Goal: Information Seeking & Learning: Learn about a topic

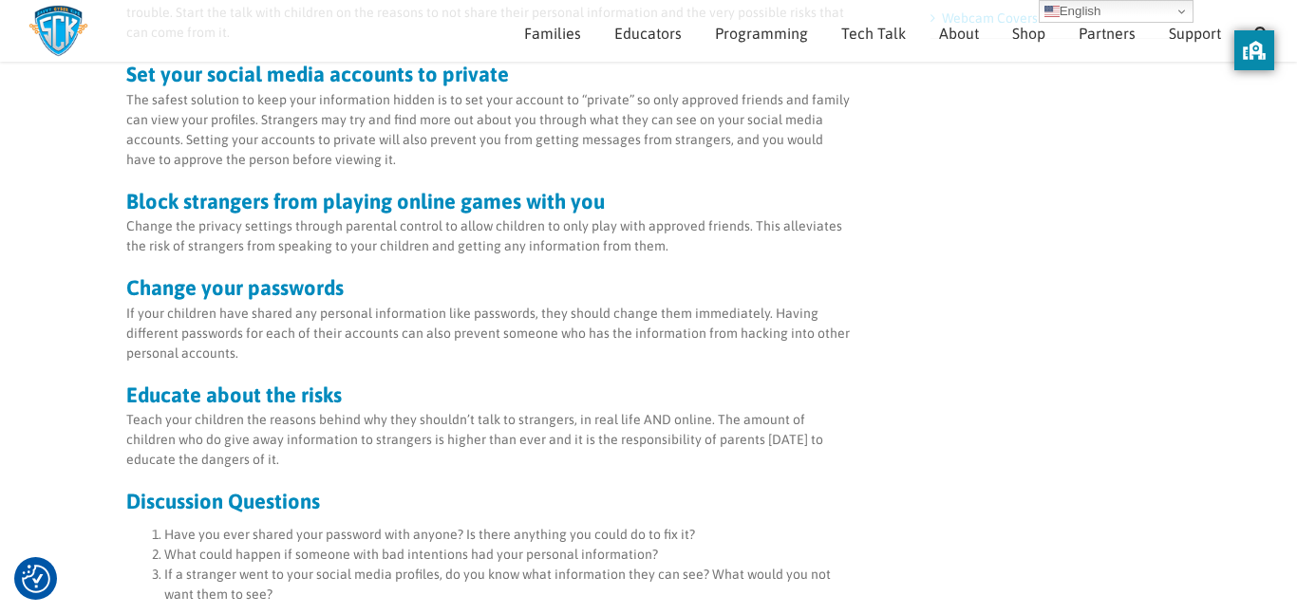
scroll to position [919, 0]
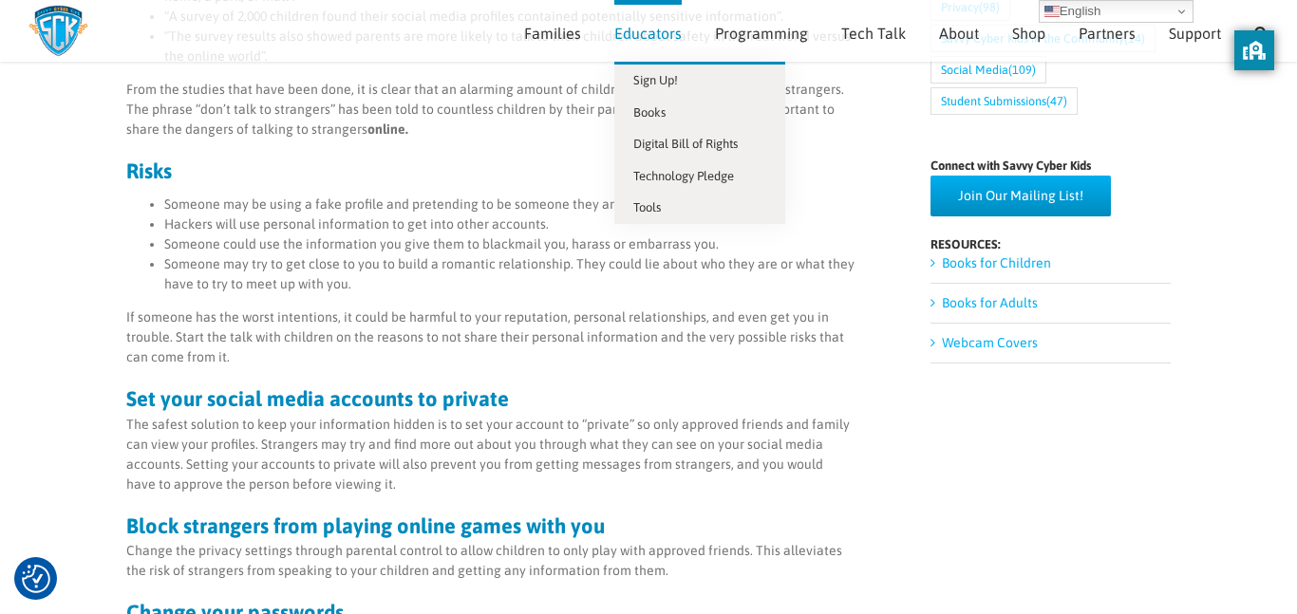
click at [624, 34] on span "Educators" at bounding box center [647, 33] width 67 height 15
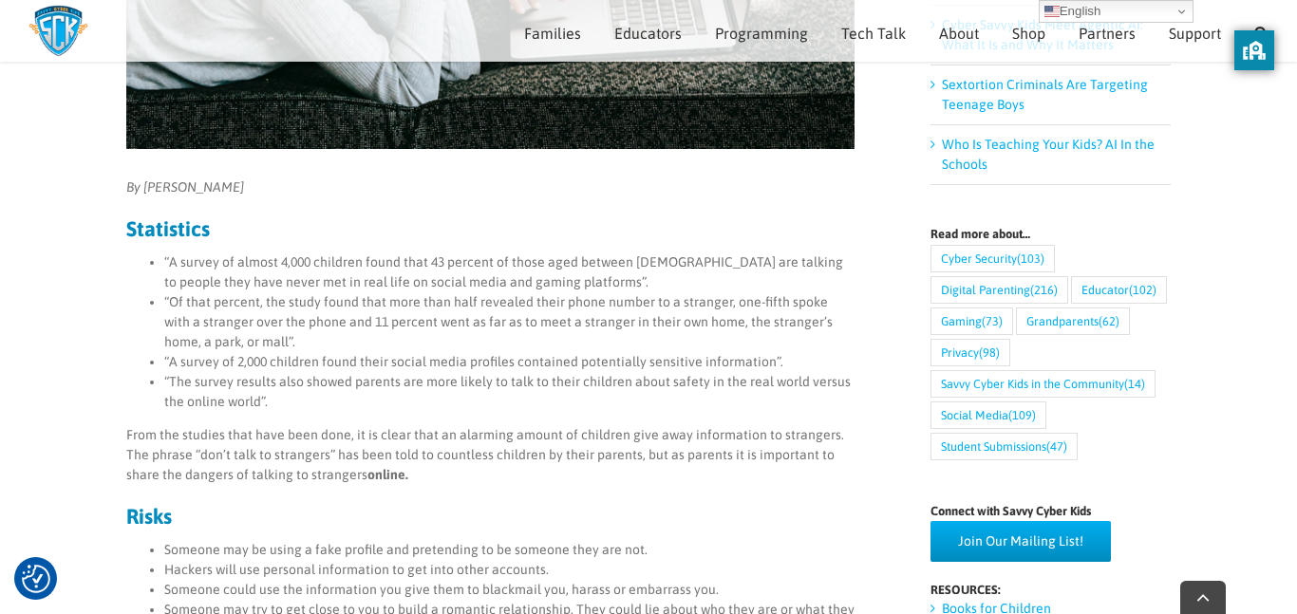
scroll to position [589, 0]
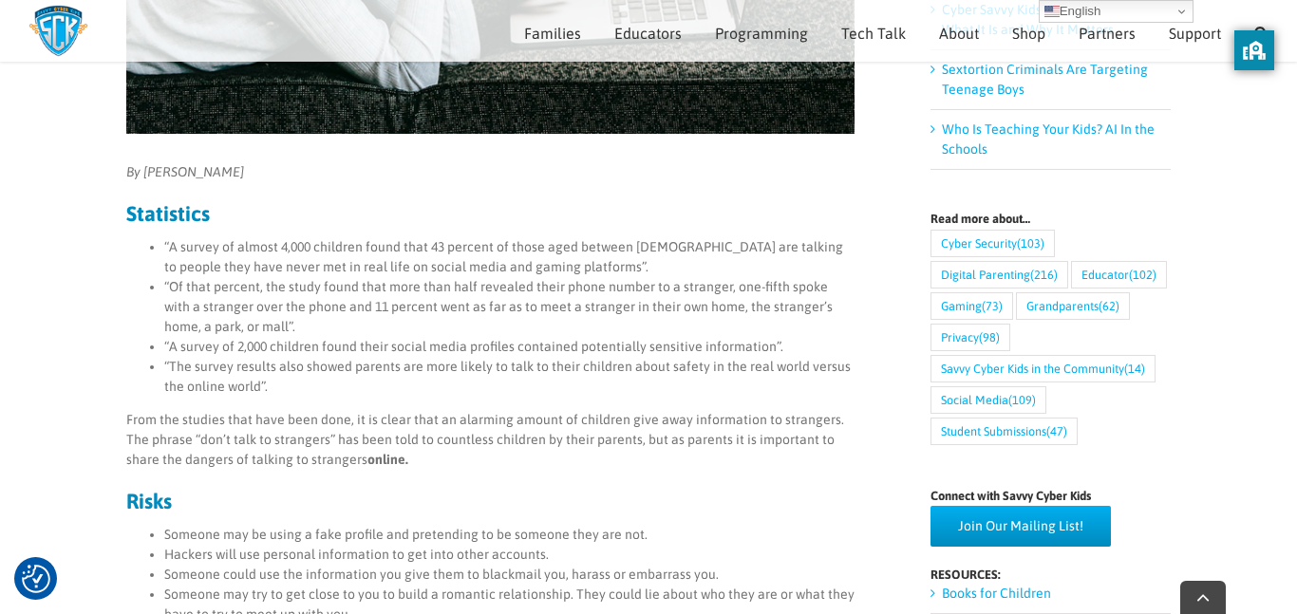
click at [164, 242] on ul "“A survey of almost 4,000 children found that 43 percent of those aged between …" at bounding box center [490, 316] width 728 height 159
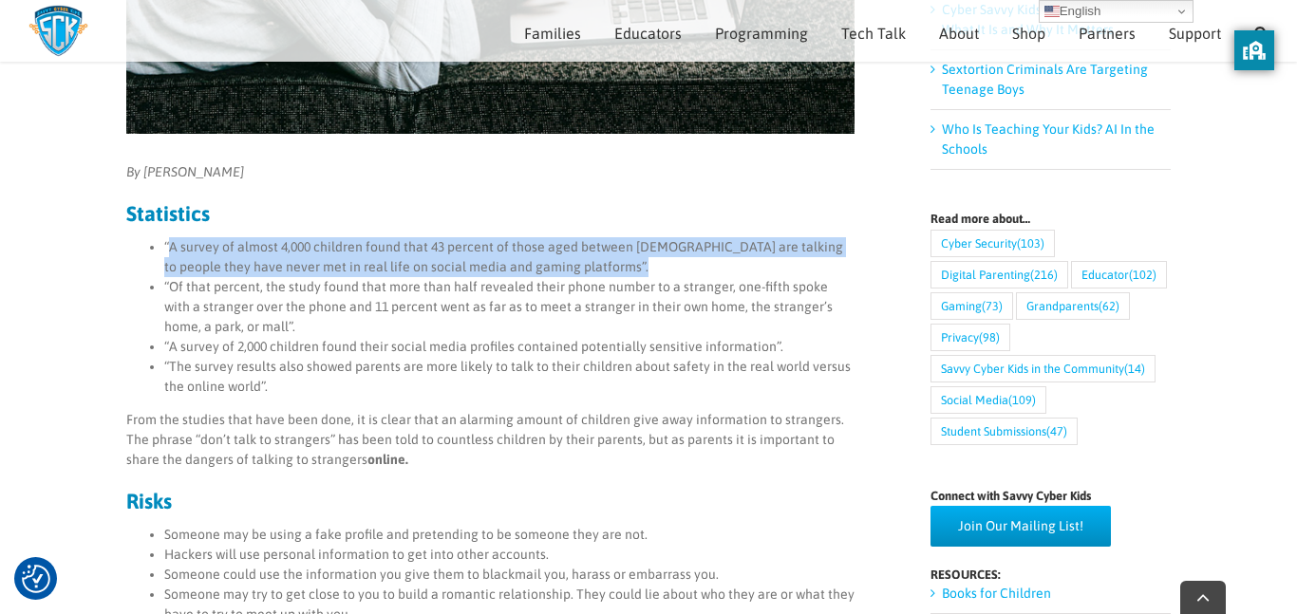
drag, startPoint x: 167, startPoint y: 241, endPoint x: 627, endPoint y: 267, distance: 461.1
click at [627, 267] on li "“A survey of almost 4,000 children found that 43 percent of those aged between …" at bounding box center [509, 257] width 690 height 40
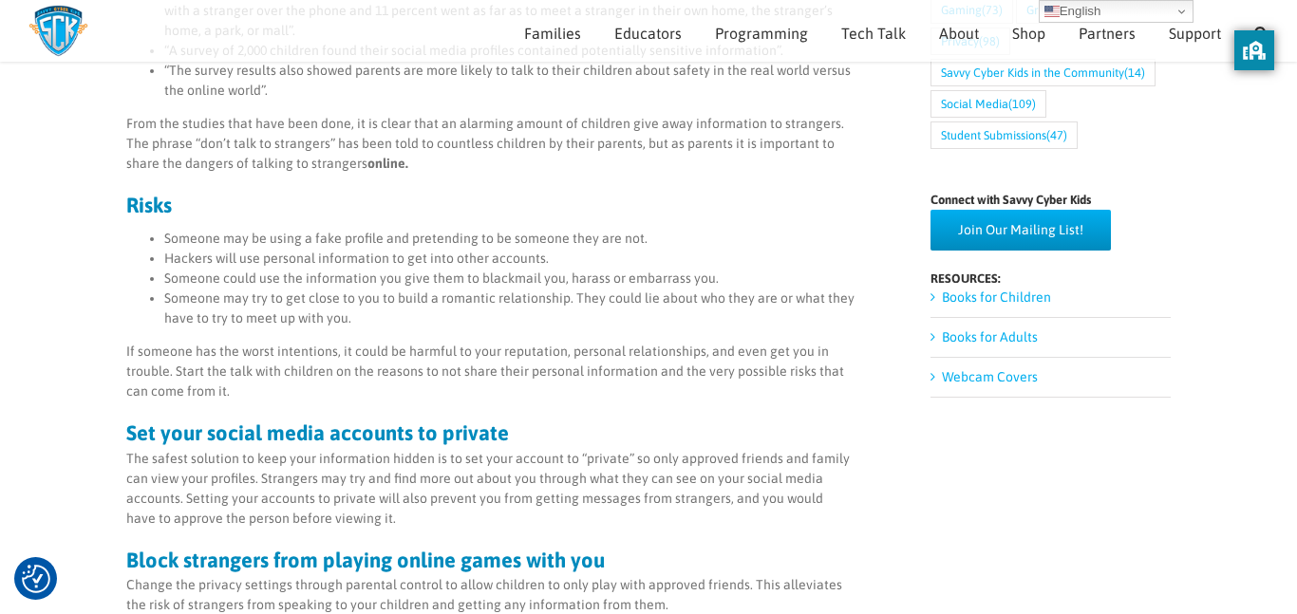
scroll to position [877, 0]
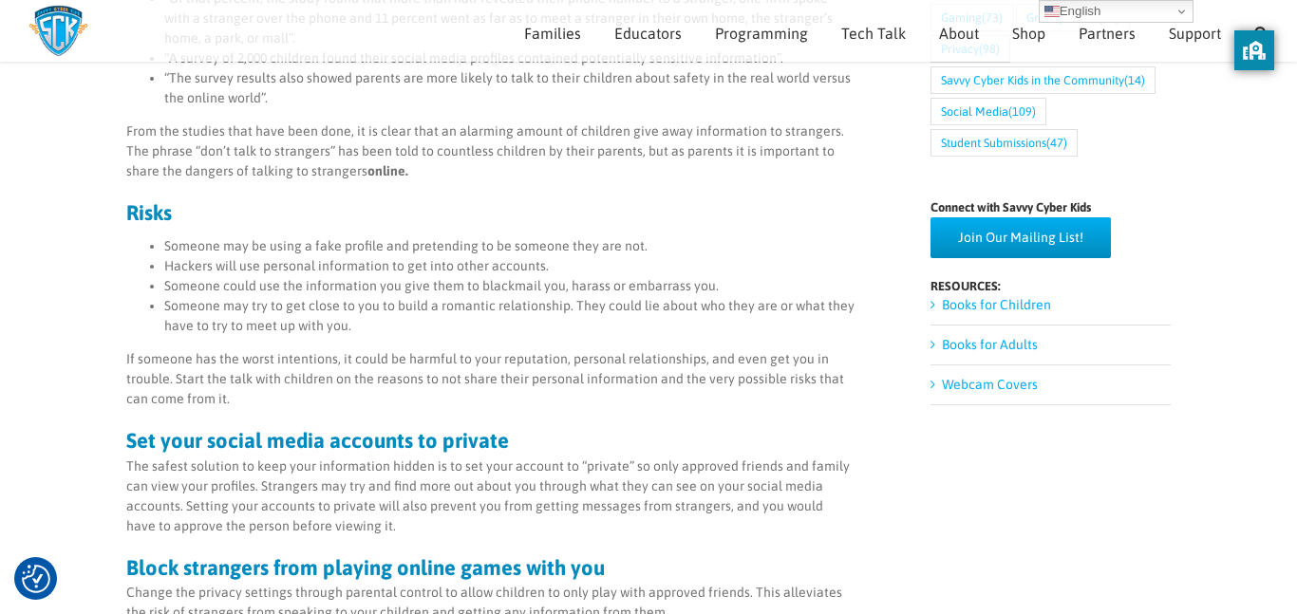
click at [164, 238] on li "Someone may be using a fake profile and pretending to be someone they are not." at bounding box center [509, 246] width 690 height 20
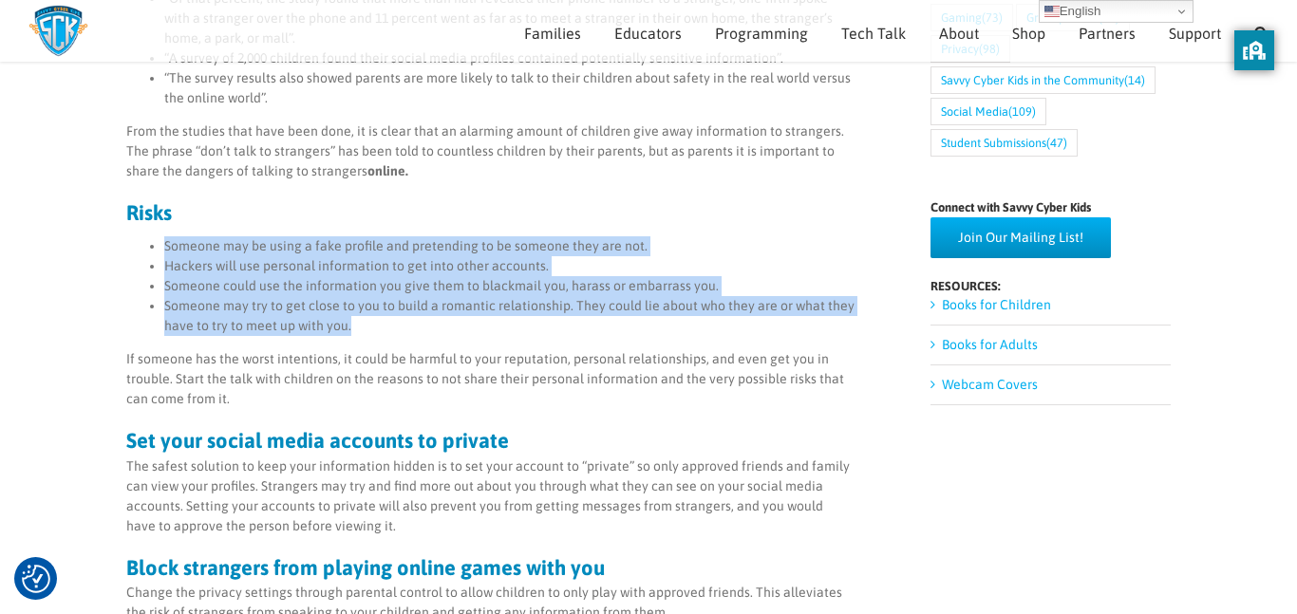
drag, startPoint x: 164, startPoint y: 238, endPoint x: 349, endPoint y: 321, distance: 202.7
click at [349, 321] on ul "Someone may be using a fake profile and pretending to be someone they are not. …" at bounding box center [490, 286] width 728 height 100
click at [54, 191] on main "How many kids give away information to strangers? By Madison Forster Statistics…" at bounding box center [648, 489] width 1297 height 2448
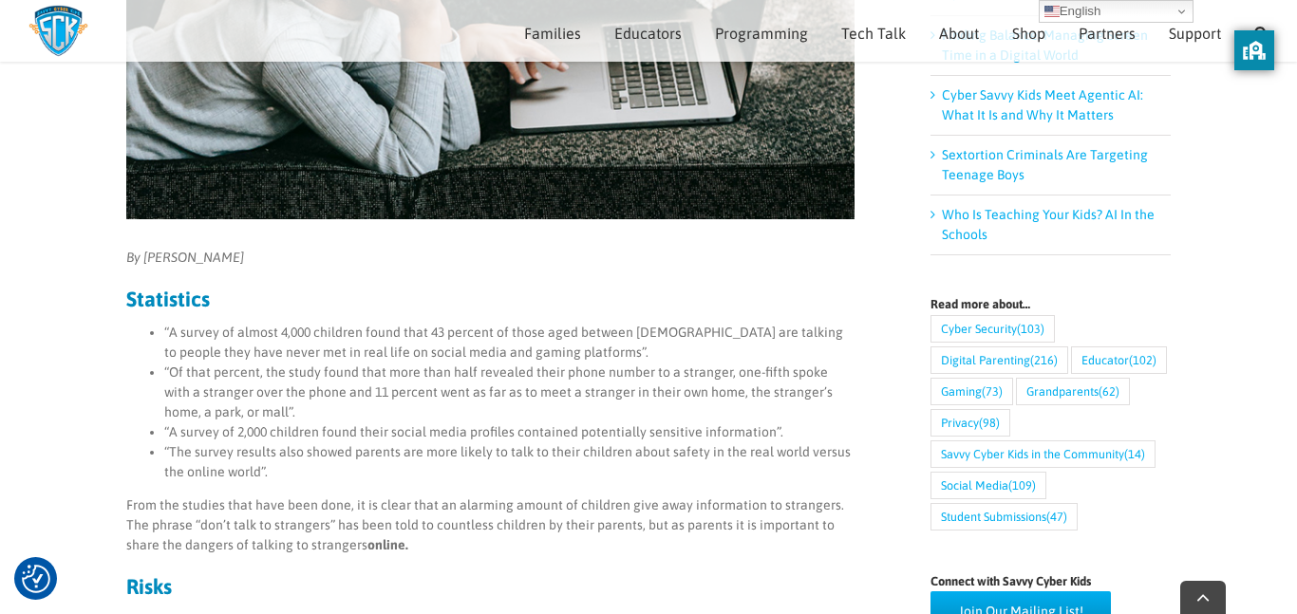
scroll to position [507, 0]
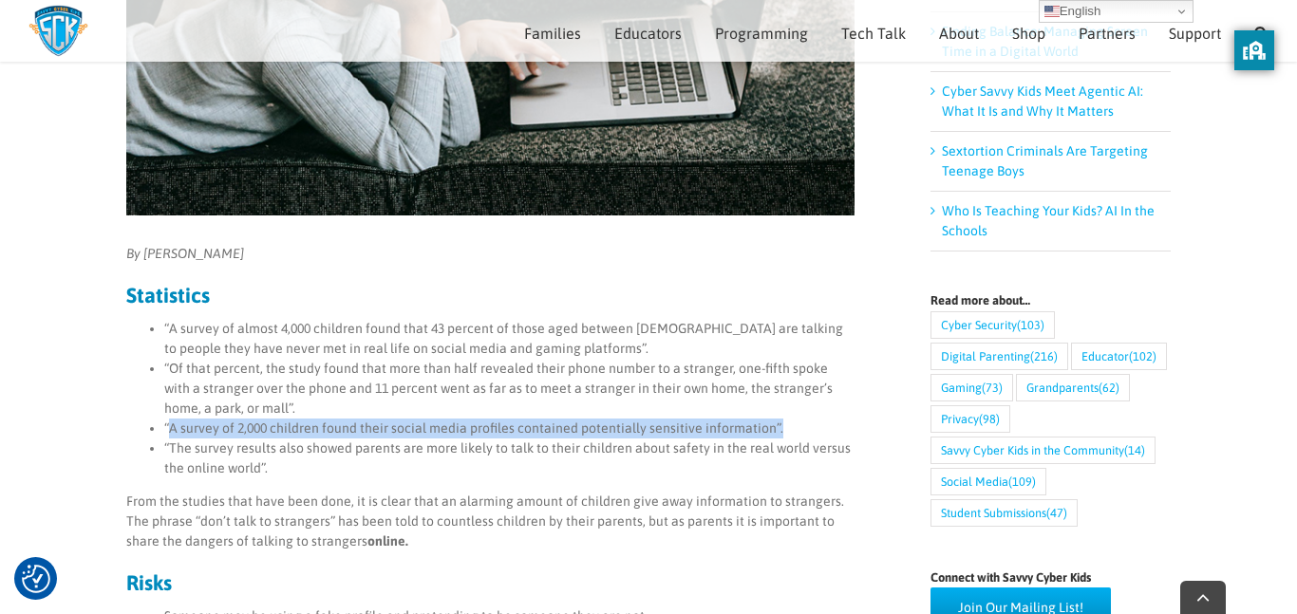
drag, startPoint x: 168, startPoint y: 426, endPoint x: 779, endPoint y: 433, distance: 611.3
click at [779, 433] on li "“A survey of 2,000 children found their social media profiles contained potenti…" at bounding box center [509, 429] width 690 height 20
copy li "A survey of 2,000 children found their social media profiles contained potentia…"
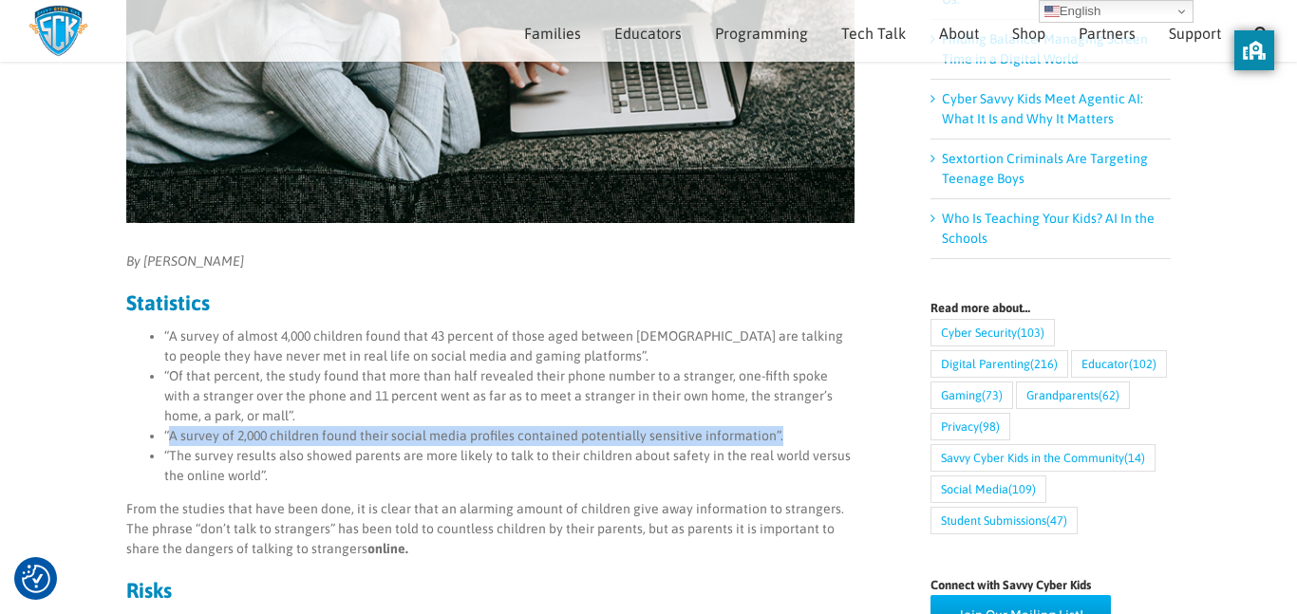
scroll to position [497, 0]
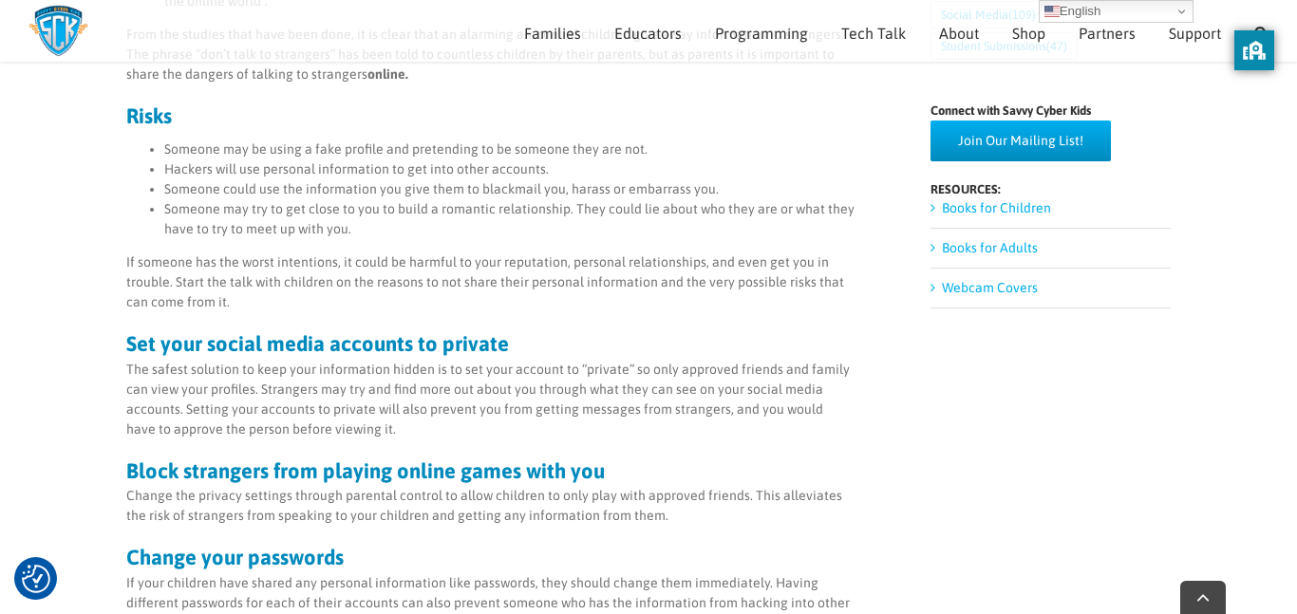
scroll to position [975, 0]
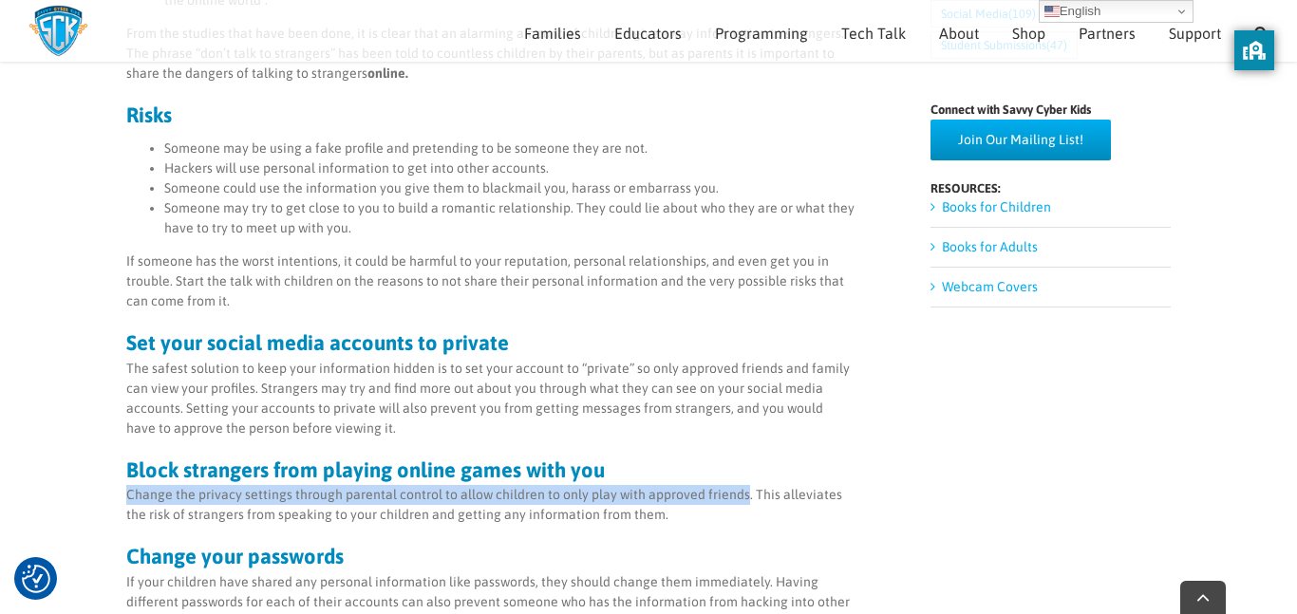
drag, startPoint x: 127, startPoint y: 492, endPoint x: 739, endPoint y: 490, distance: 612.3
click at [739, 490] on p "Change the privacy settings through parental control to allow children to only …" at bounding box center [490, 505] width 728 height 40
copy p "Change the privacy settings through parental control to allow children to only …"
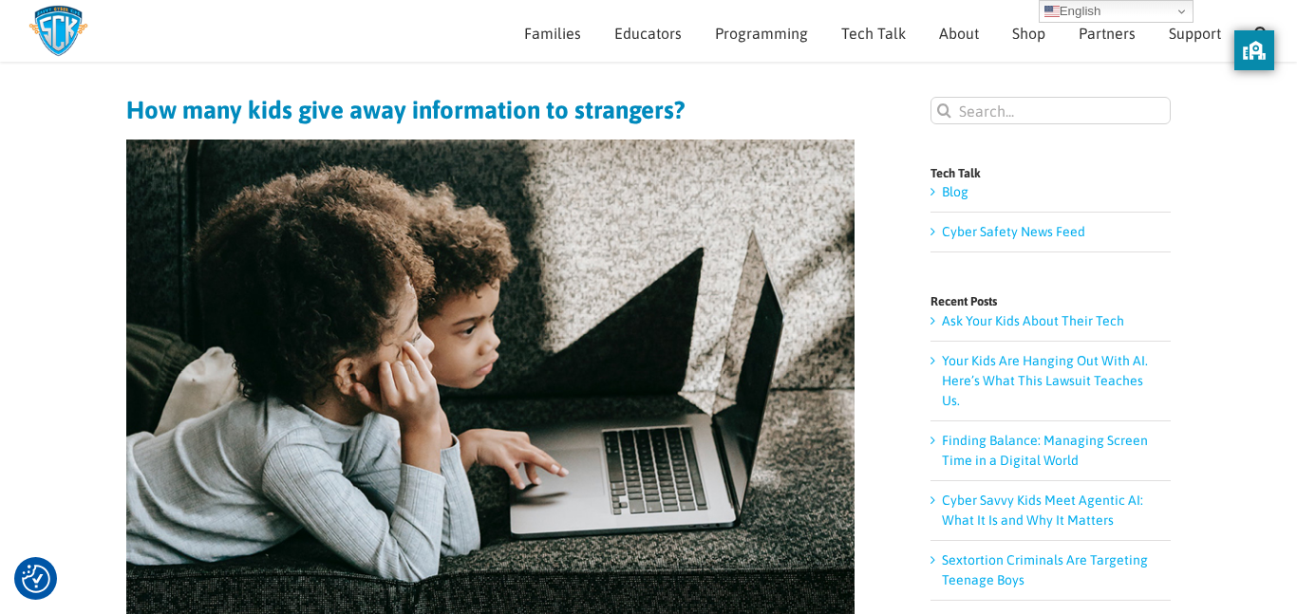
scroll to position [0, 0]
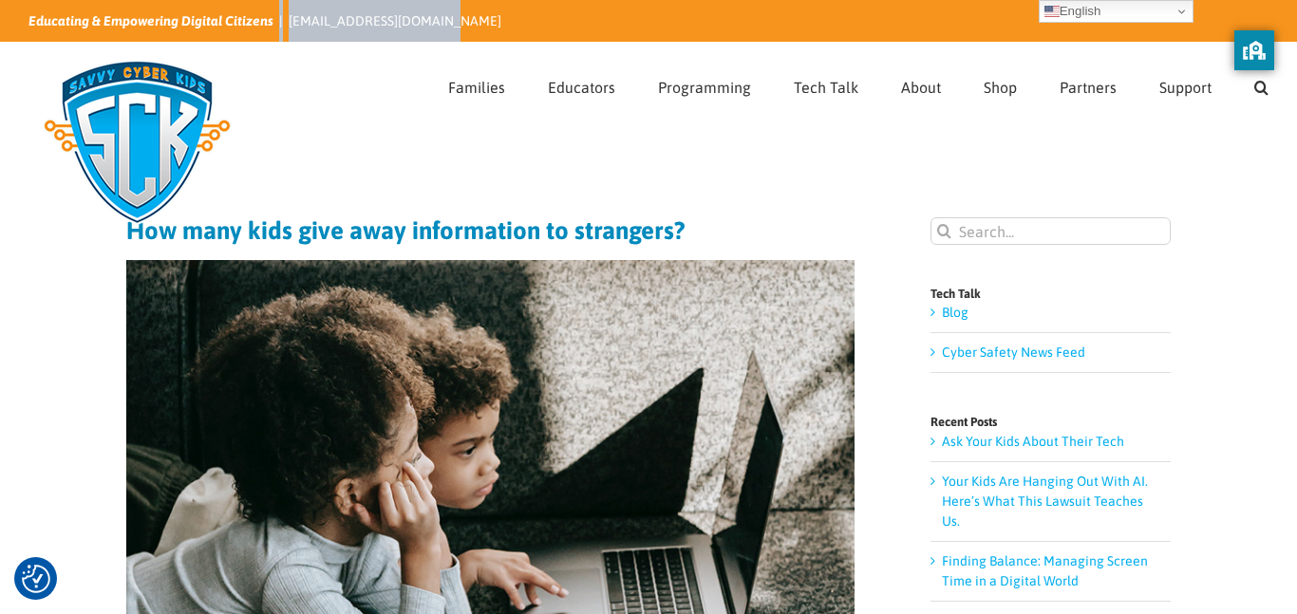
drag, startPoint x: 434, startPoint y: 23, endPoint x: 273, endPoint y: 19, distance: 160.5
click at [273, 19] on div "Educating & Empowering Digital Citizens | info@savvycyberkids.org" at bounding box center [648, 21] width 1240 height 42
copy div "| info@savvycyberkids.org"
